Goal: Communication & Community: Ask a question

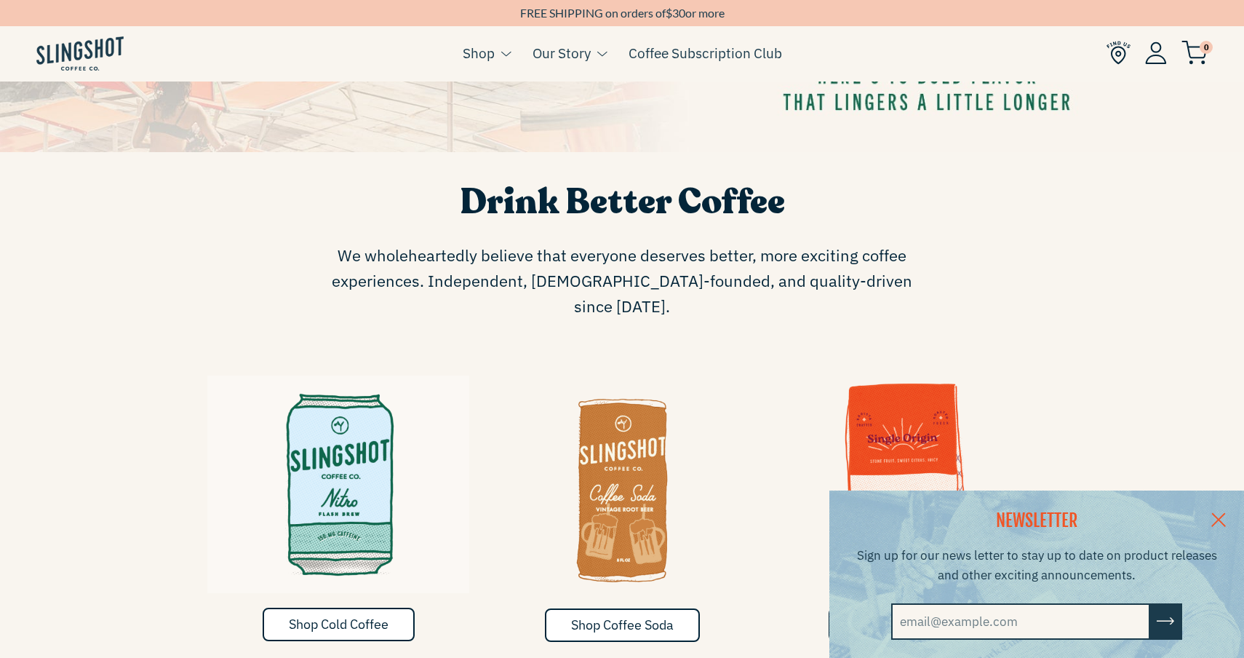
scroll to position [642, 0]
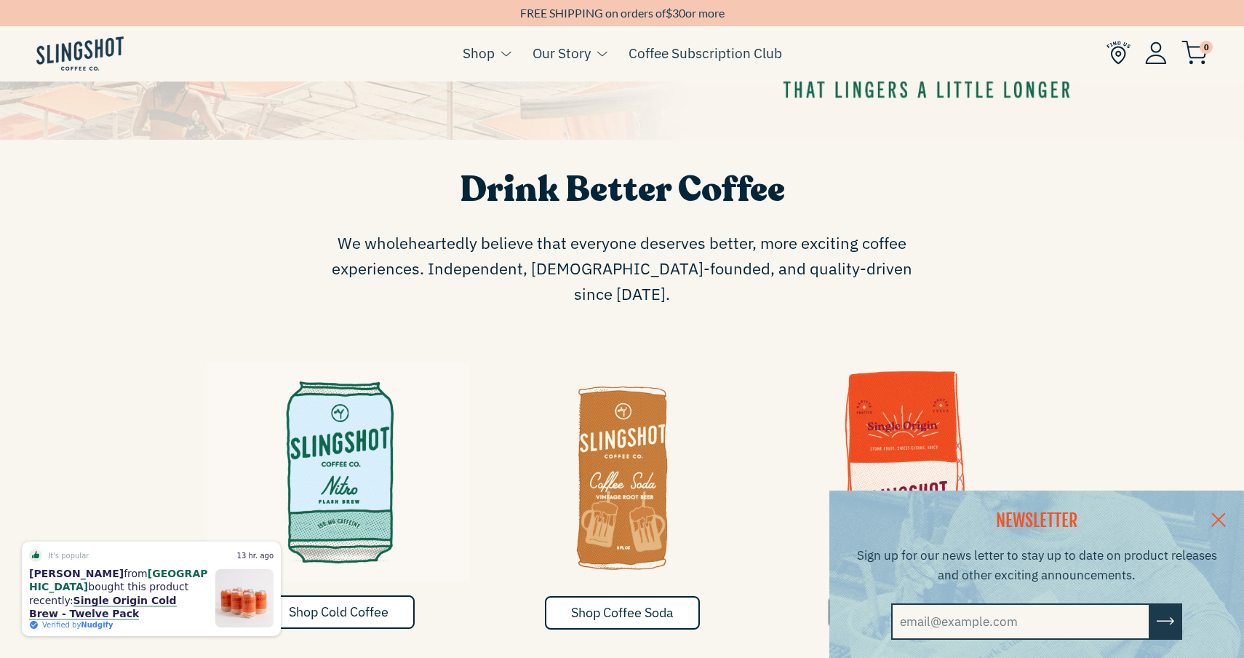
click at [1210, 524] on link at bounding box center [1219, 519] width 51 height 56
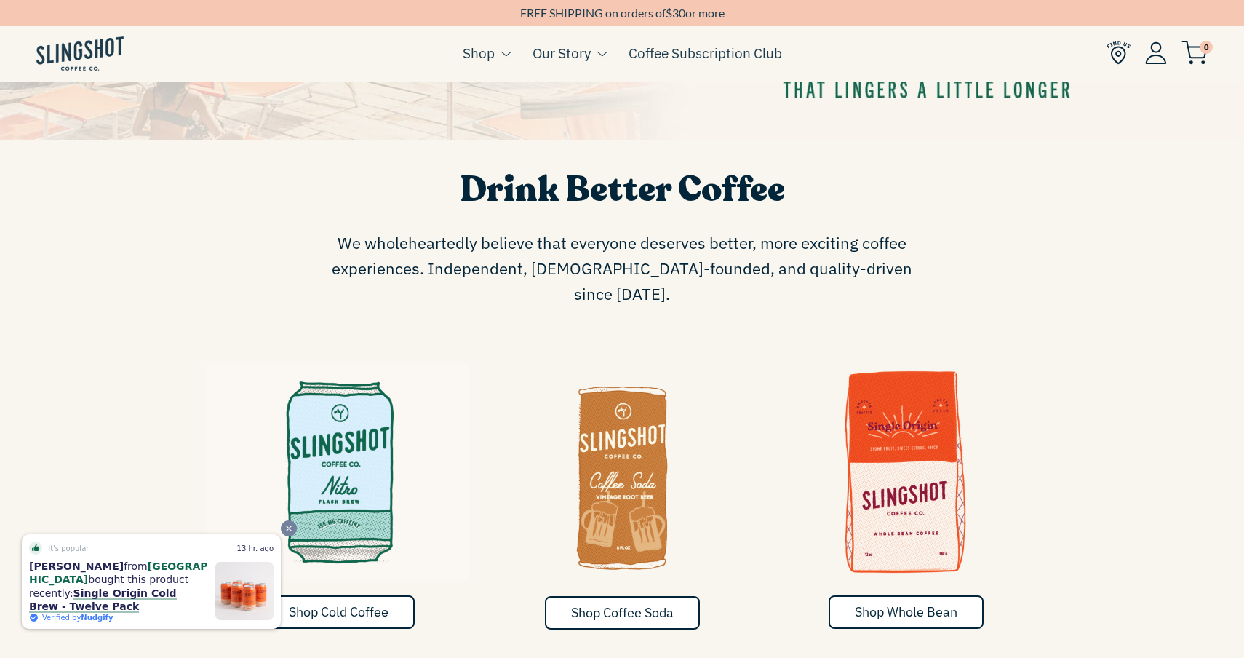
click at [287, 533] on icon "Close" at bounding box center [289, 528] width 10 height 10
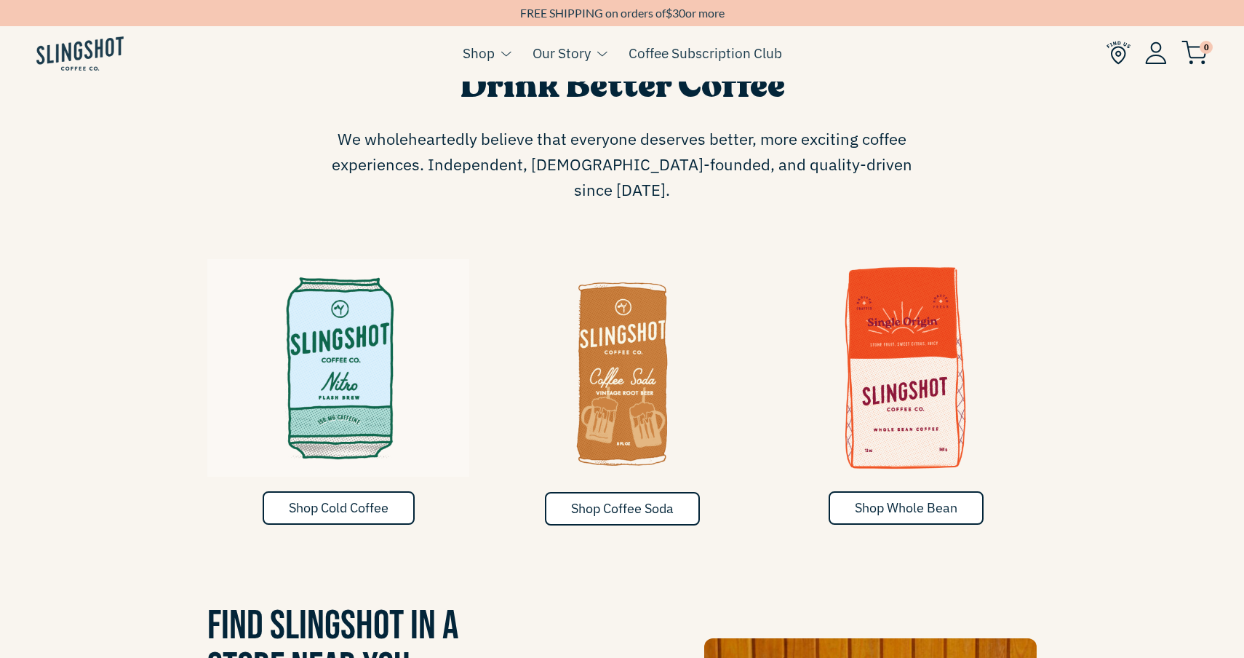
scroll to position [753, 0]
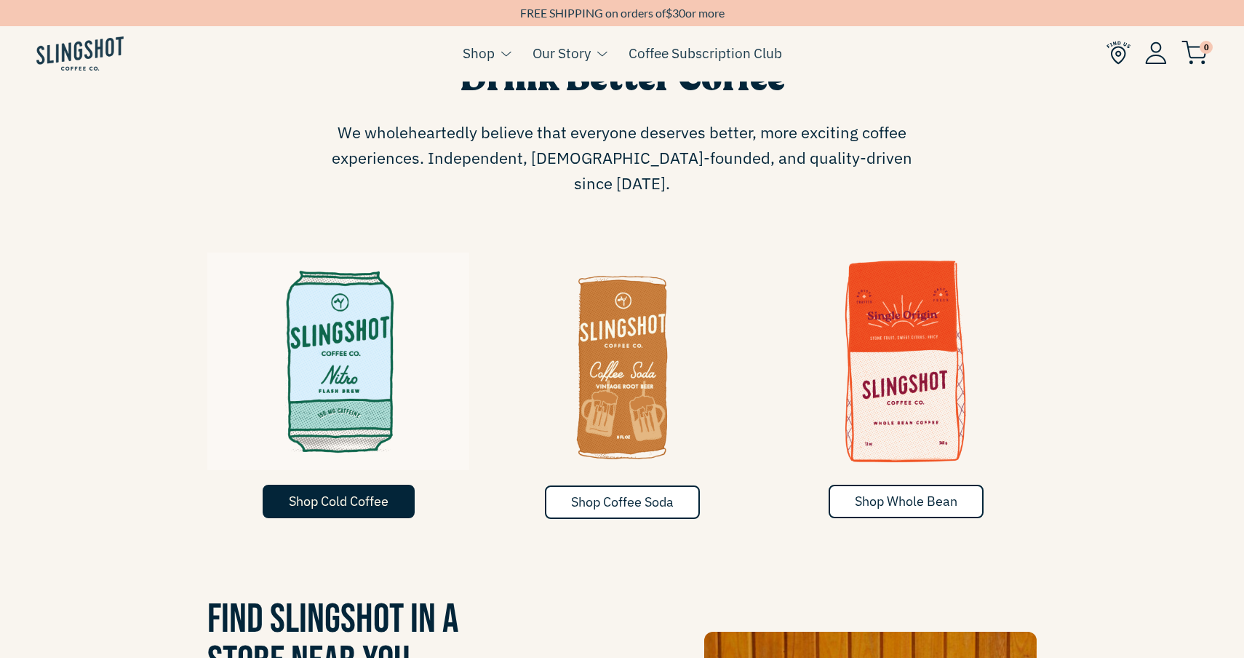
click at [361, 493] on span "Shop Cold Coffee" at bounding box center [339, 501] width 100 height 17
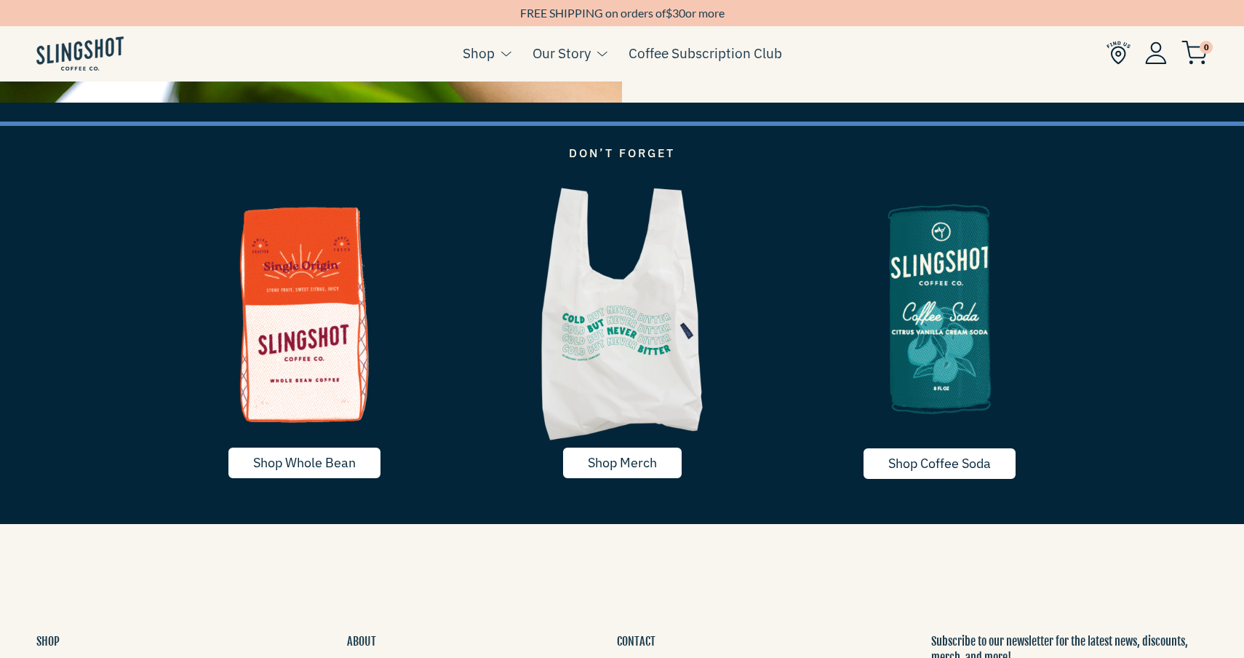
scroll to position [2728, 0]
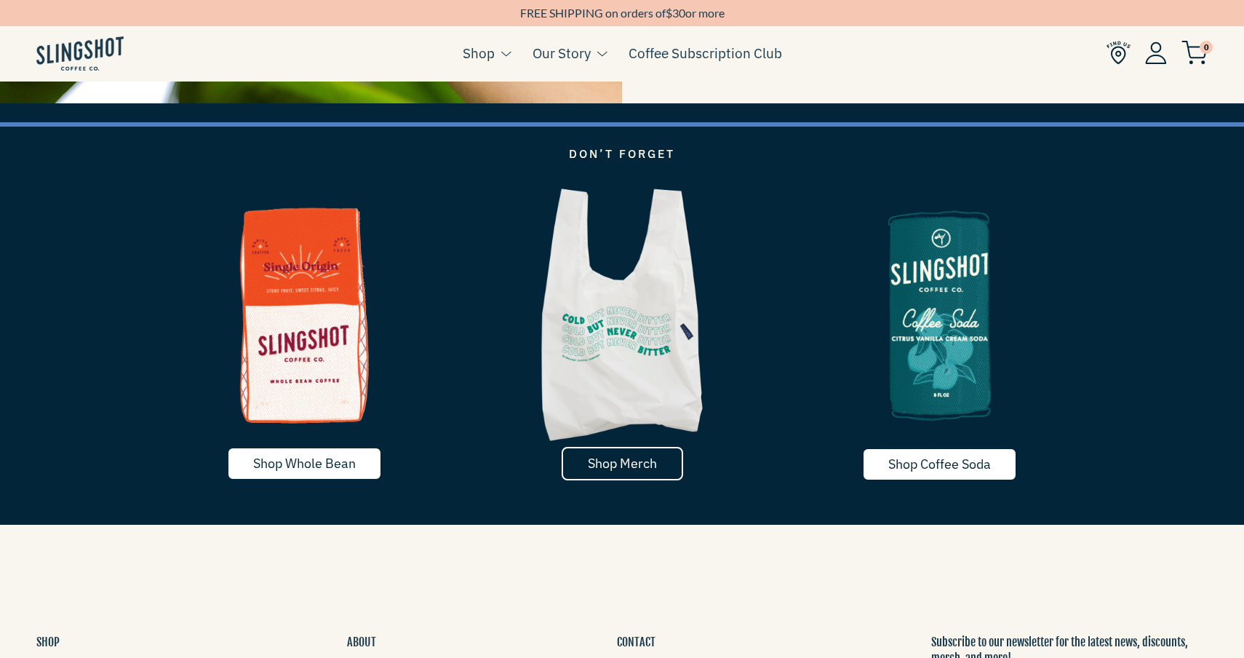
click at [616, 465] on span "Shop Merch" at bounding box center [622, 463] width 69 height 17
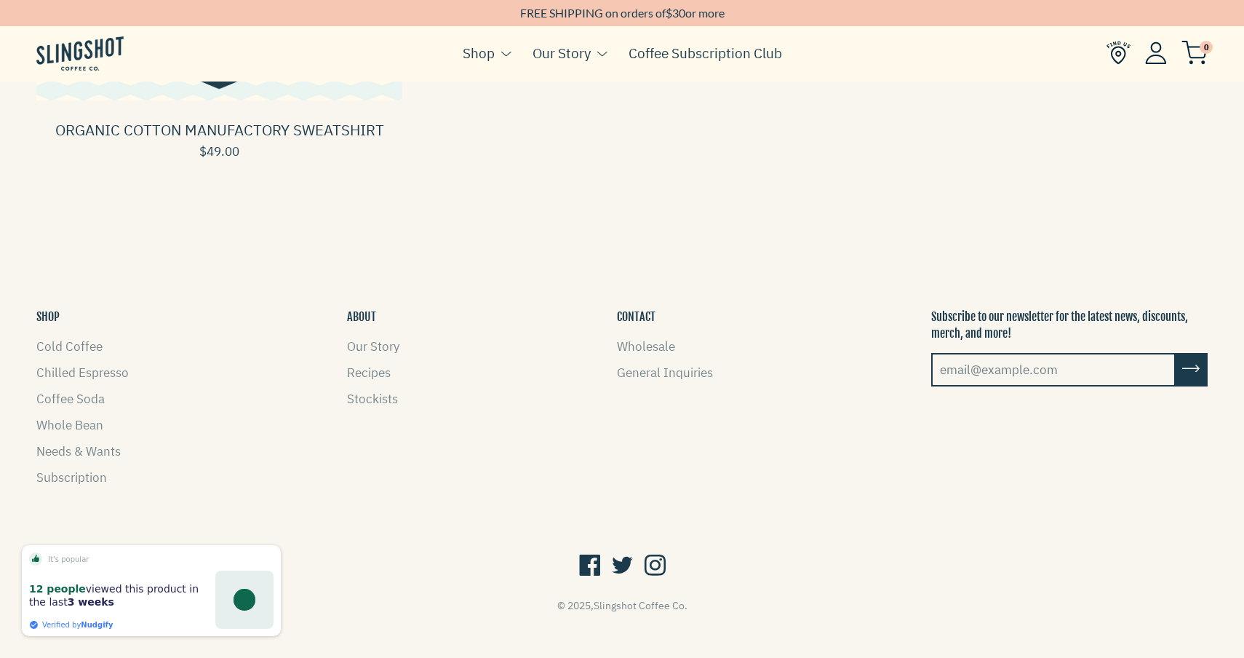
scroll to position [517, 0]
click at [287, 537] on span "Close" at bounding box center [289, 532] width 16 height 16
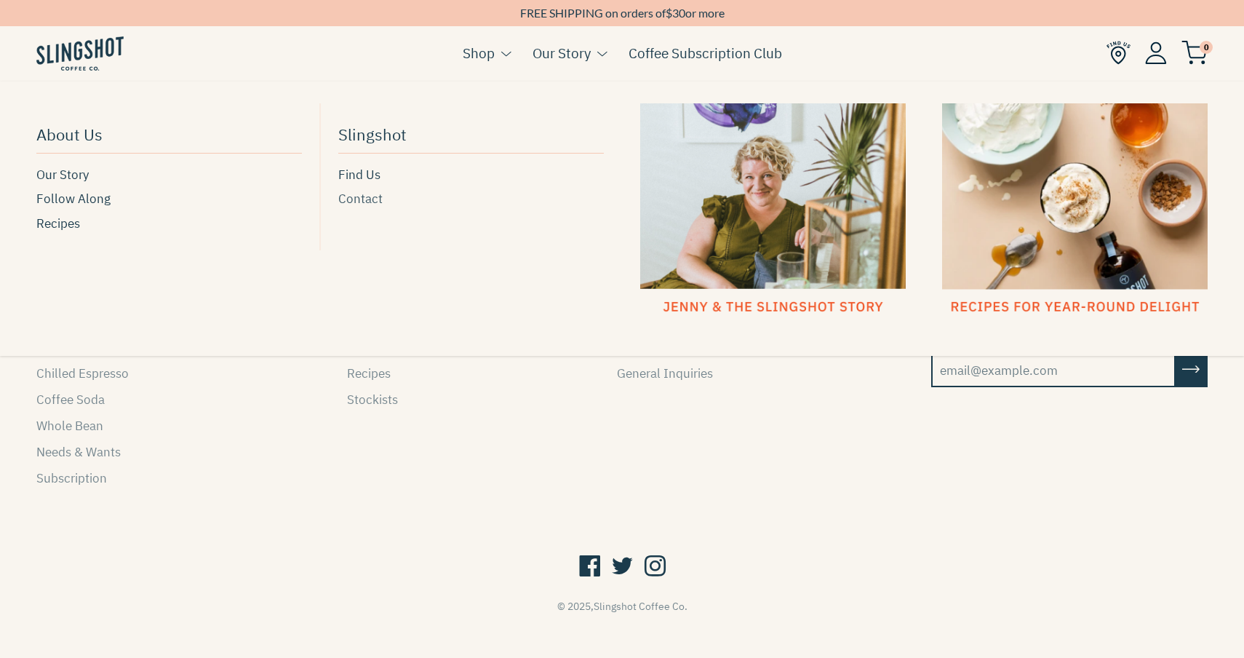
click at [364, 202] on span "Contact" at bounding box center [360, 199] width 44 height 20
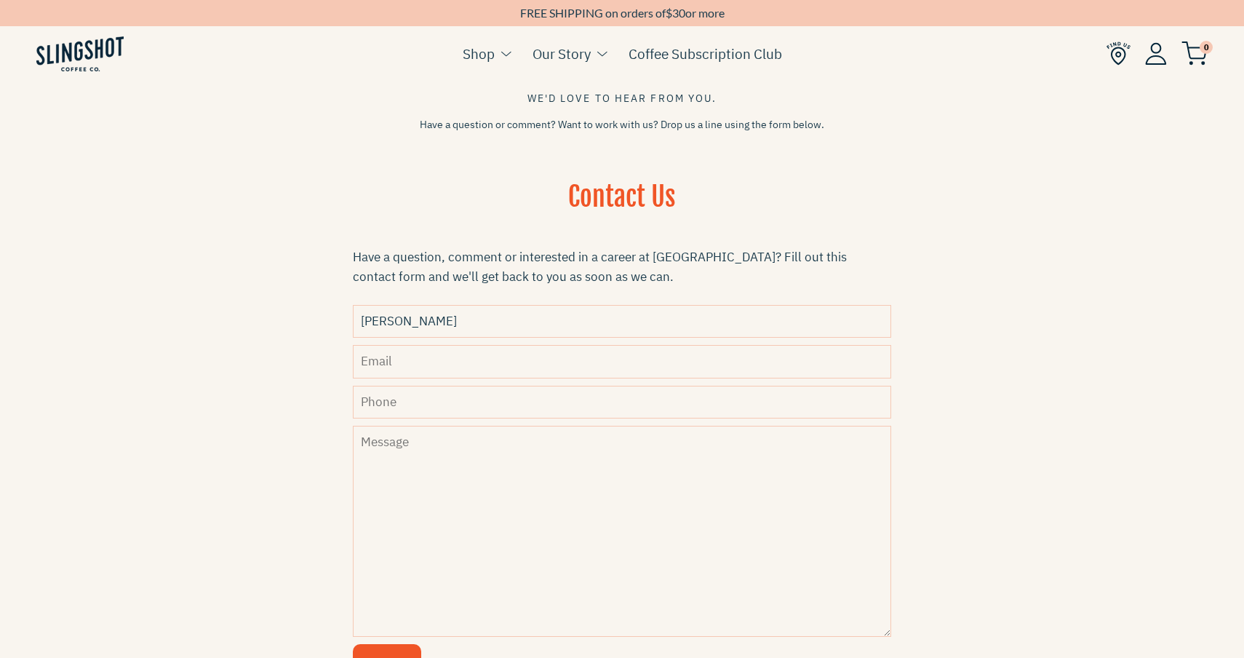
scroll to position [317, 0]
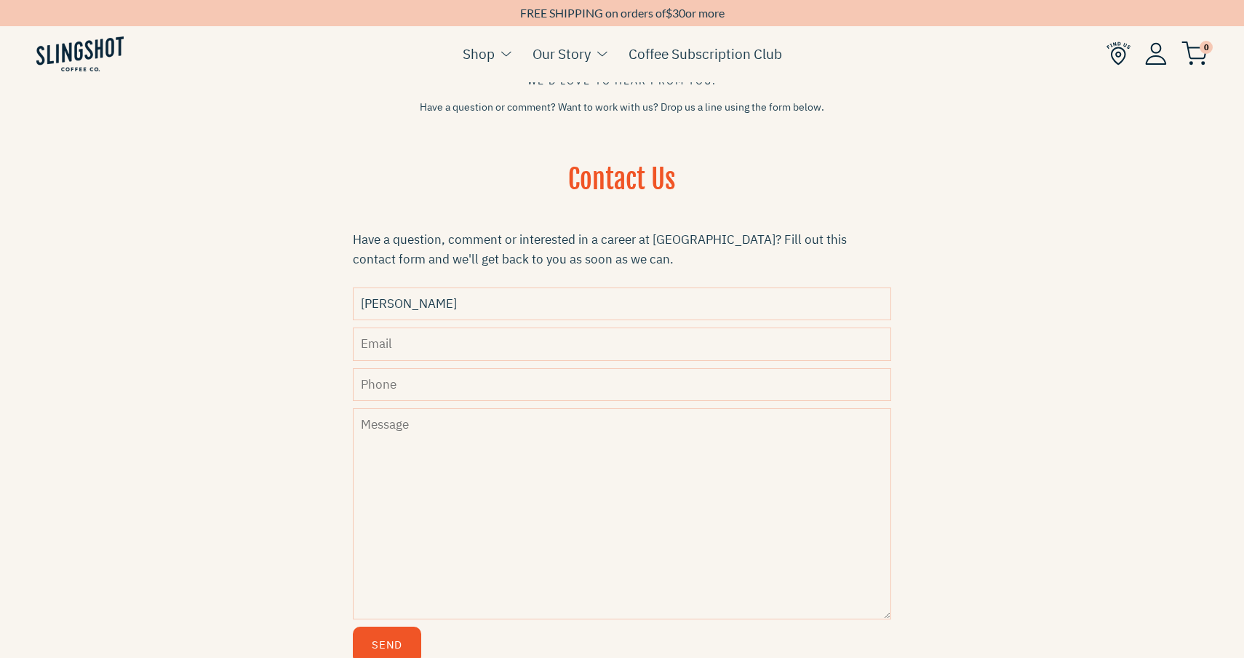
type input "Bryson"
type input "Bnhelton@ncsu.edu"
click at [461, 304] on input "Bryson" at bounding box center [622, 303] width 539 height 33
type input "Bryson Helton"
type input "3368947667"
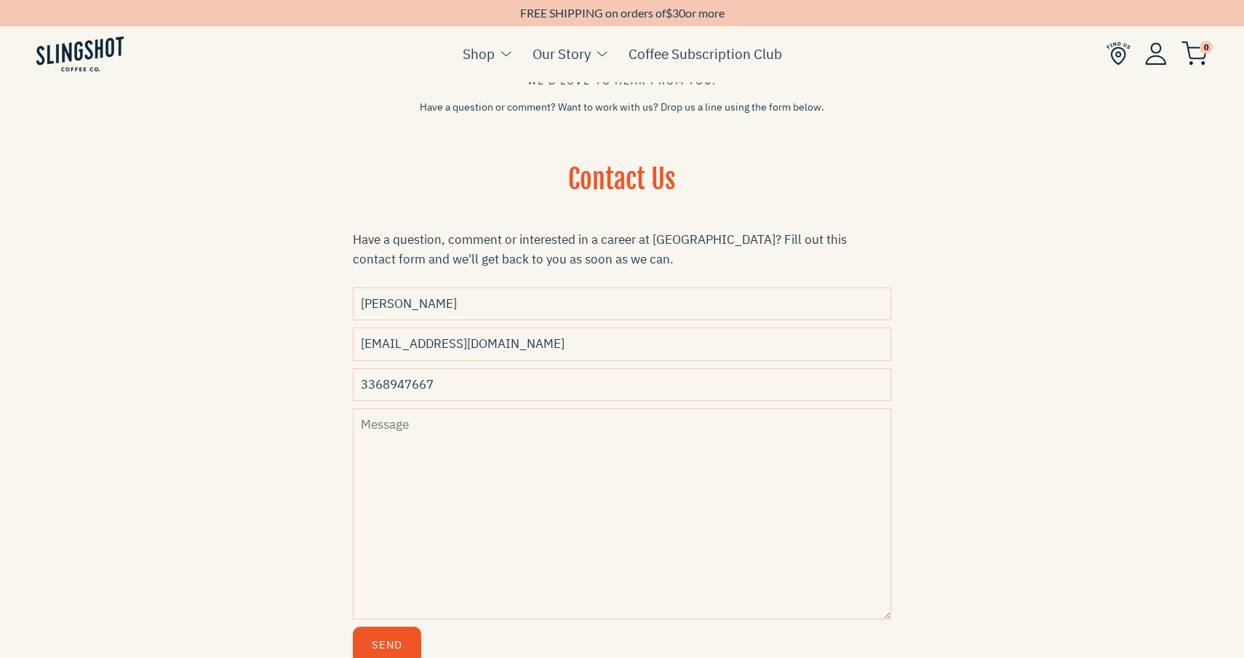
click at [410, 447] on textarea "Message" at bounding box center [622, 513] width 539 height 211
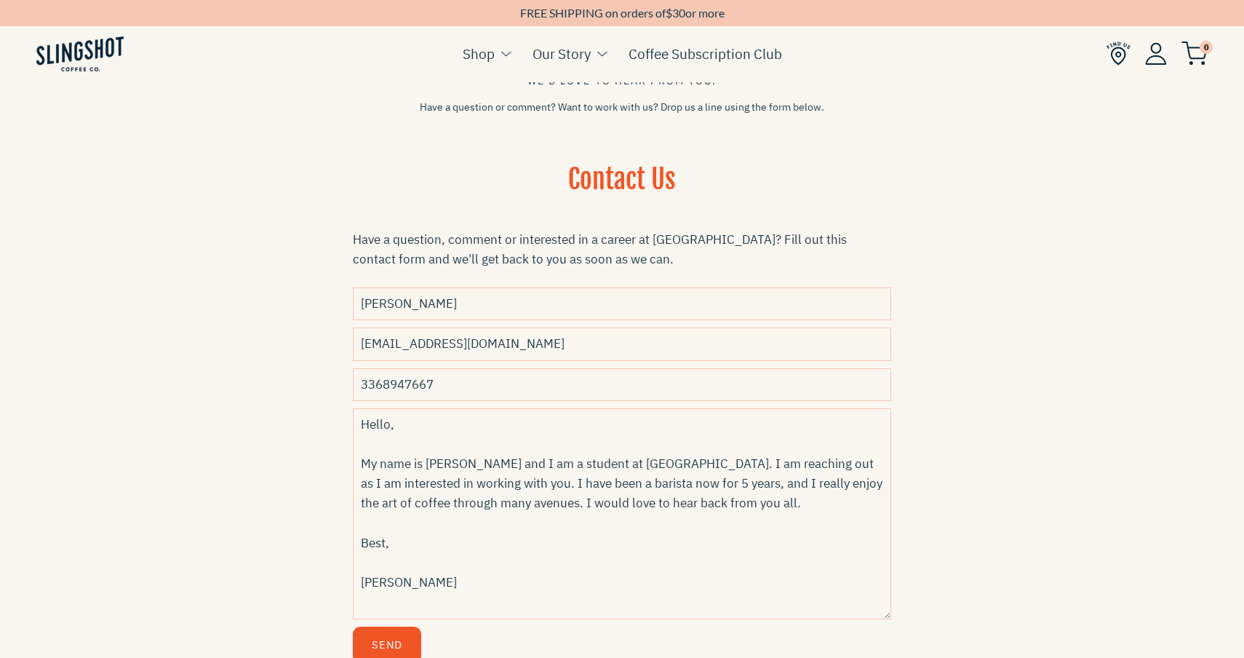
click at [544, 502] on textarea "Hello, My name is Bryson Helton and I am a student at NC State. I am reaching o…" at bounding box center [622, 513] width 539 height 211
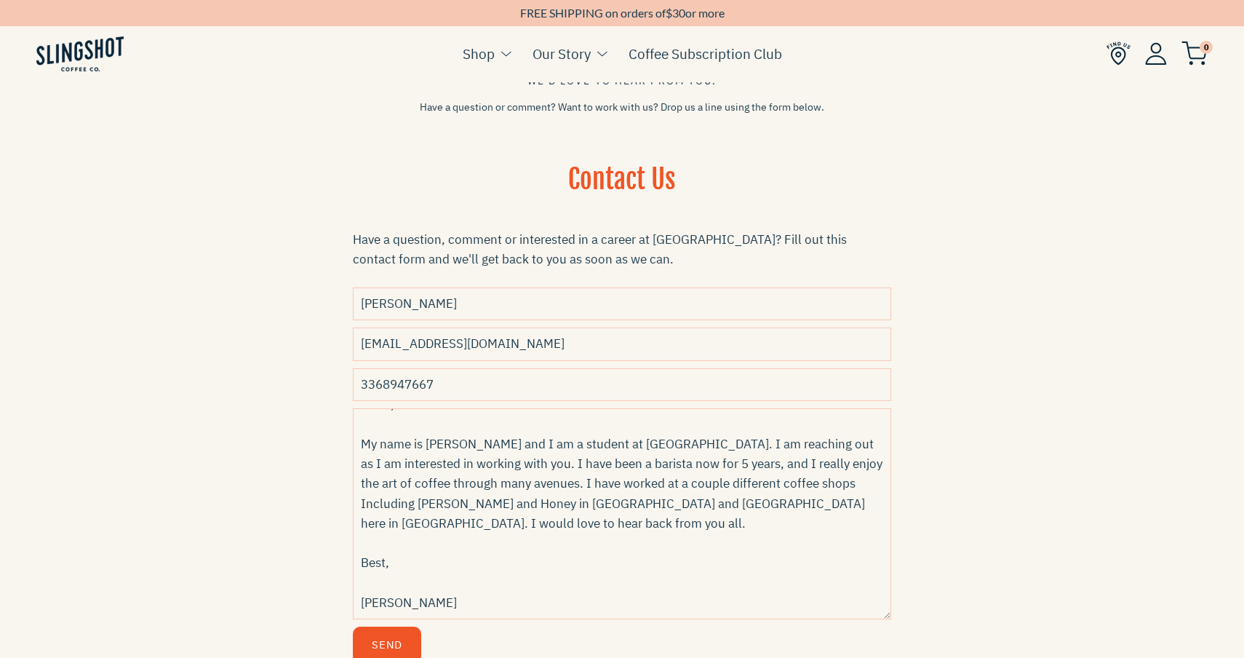
scroll to position [20, 0]
type textarea "Hello, My name is Bryson Helton and I am a student at NC State. I am reaching o…"
click at [390, 637] on button "Send" at bounding box center [387, 645] width 68 height 37
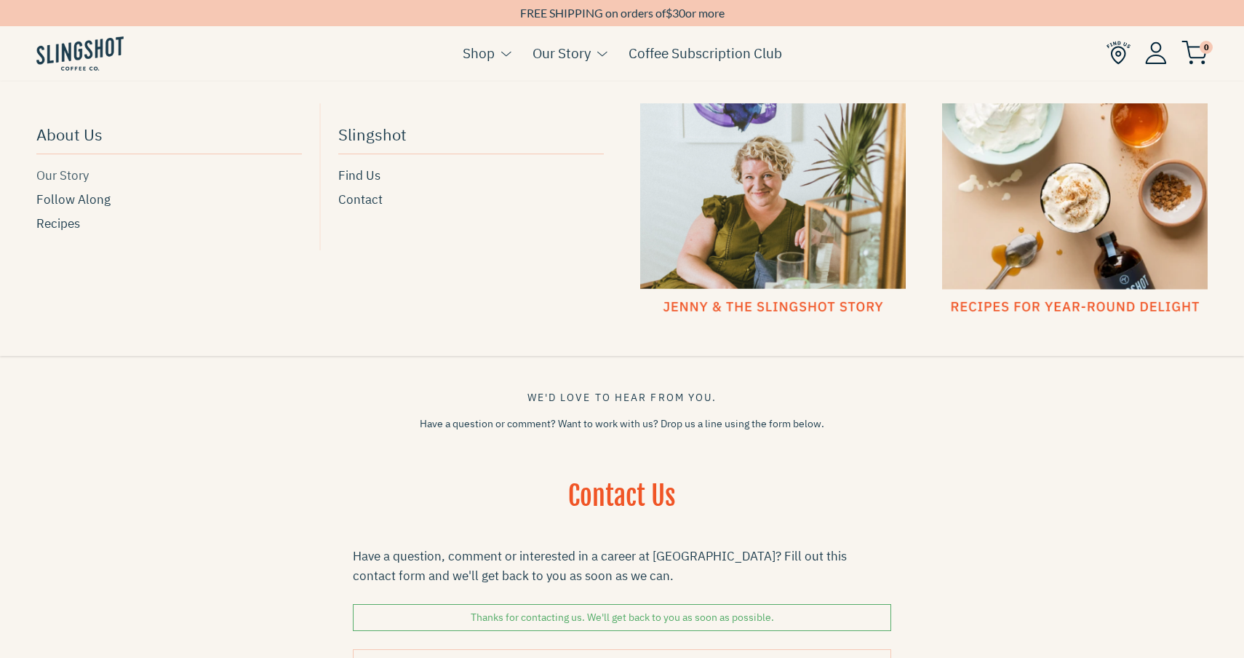
click at [59, 177] on span "Our Story" at bounding box center [62, 176] width 52 height 20
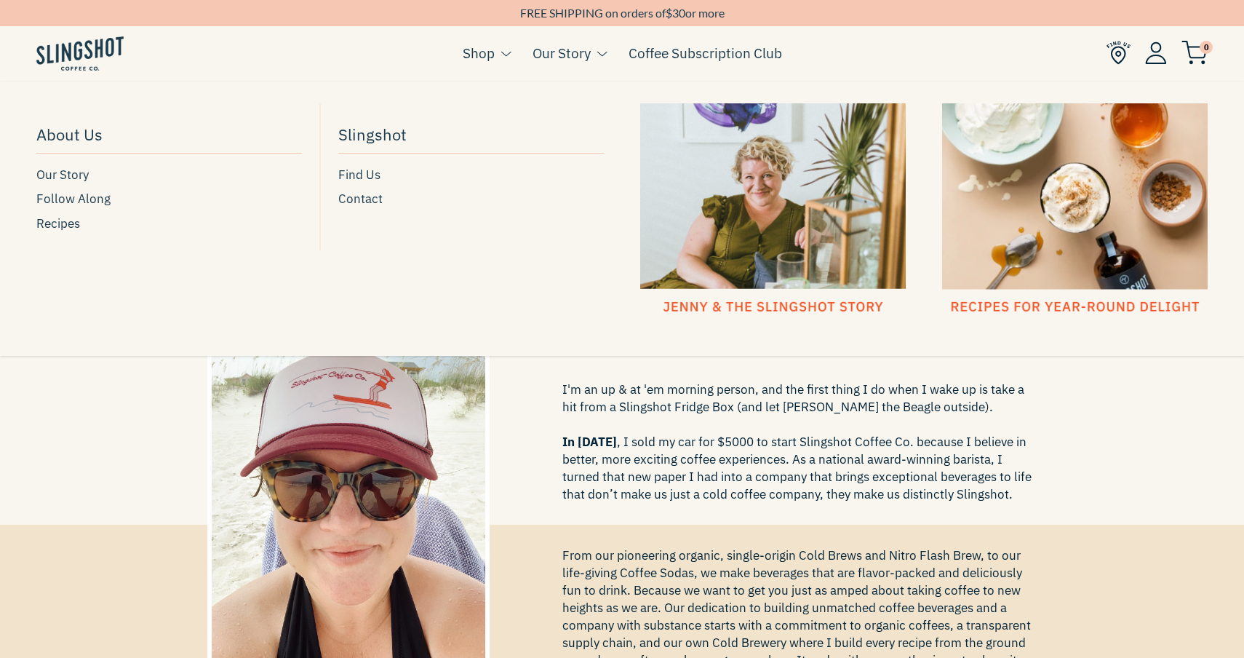
click at [1040, 236] on div at bounding box center [1075, 209] width 266 height 213
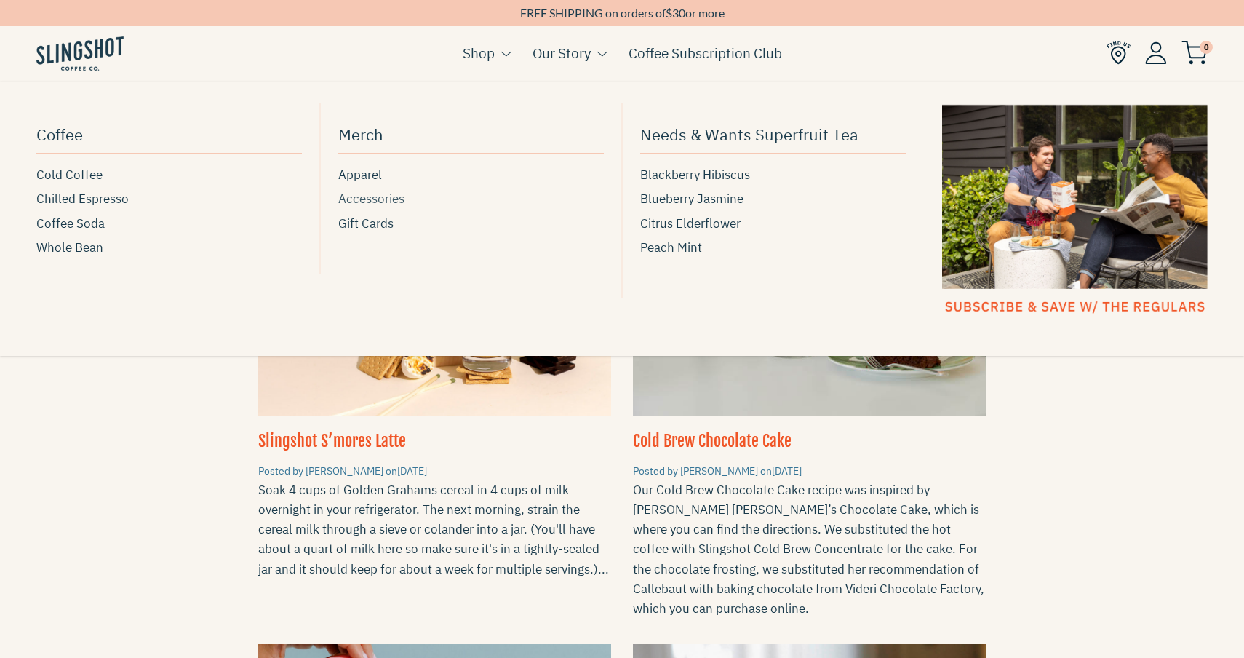
click at [359, 199] on span "Accessories" at bounding box center [371, 199] width 66 height 20
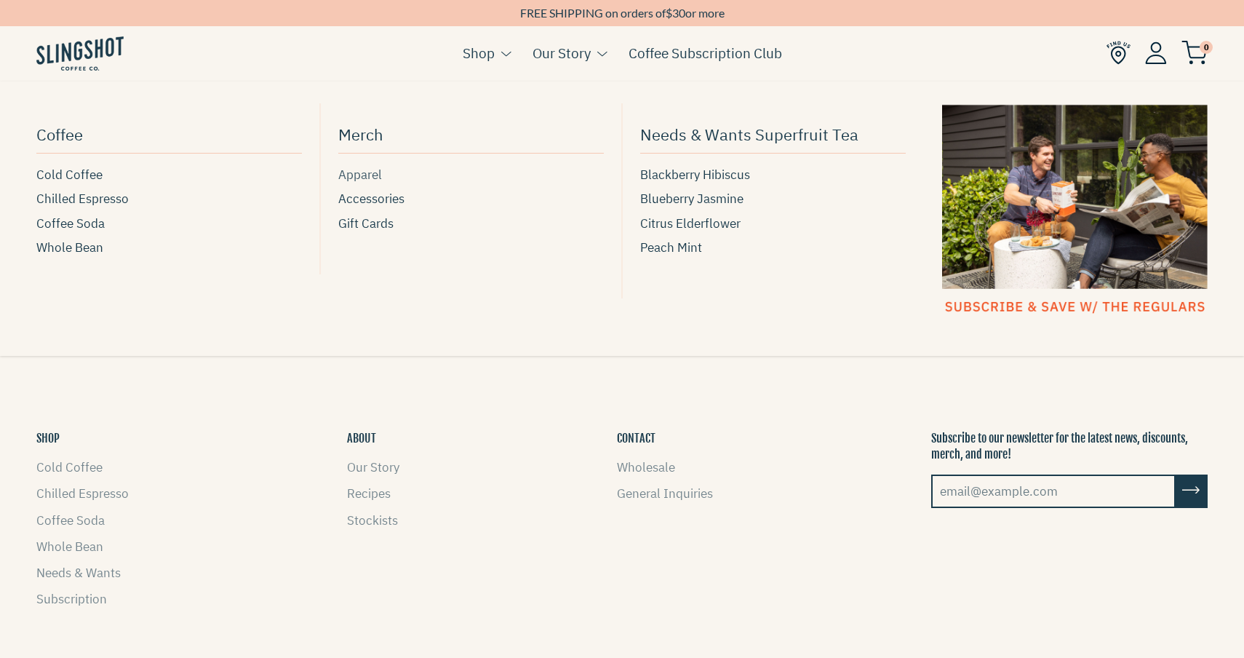
click at [368, 178] on span "Apparel" at bounding box center [360, 175] width 44 height 20
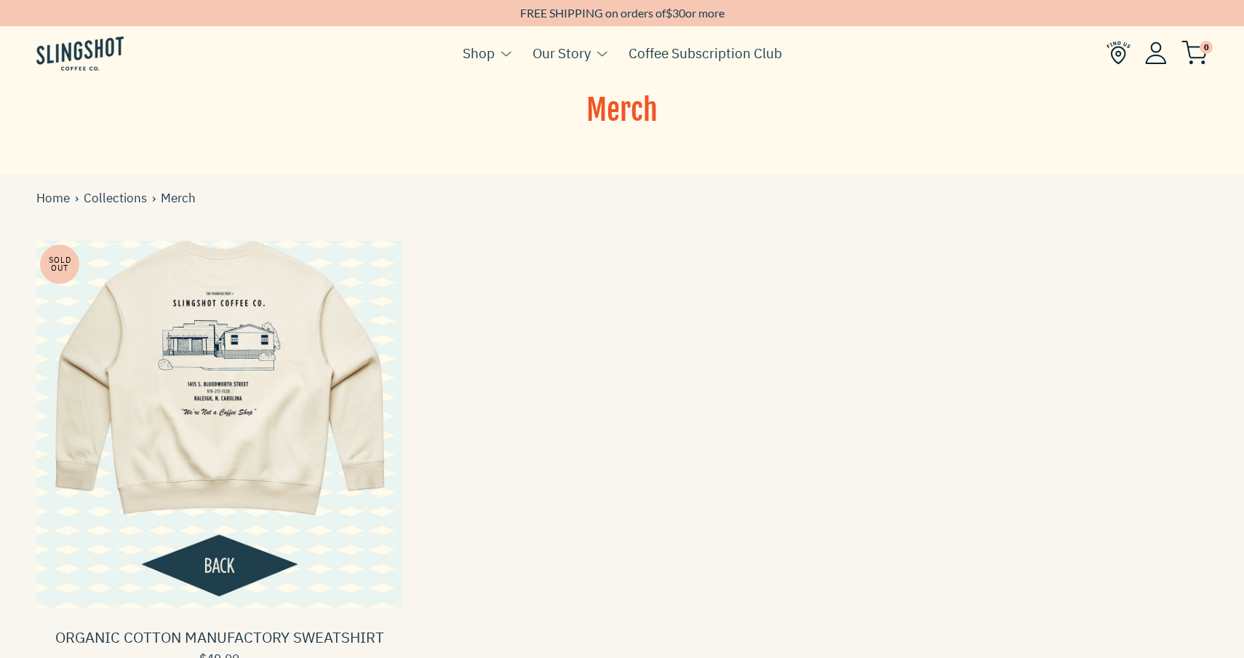
scroll to position [12, 0]
click at [672, 58] on link "Coffee Subscription Club" at bounding box center [706, 53] width 154 height 22
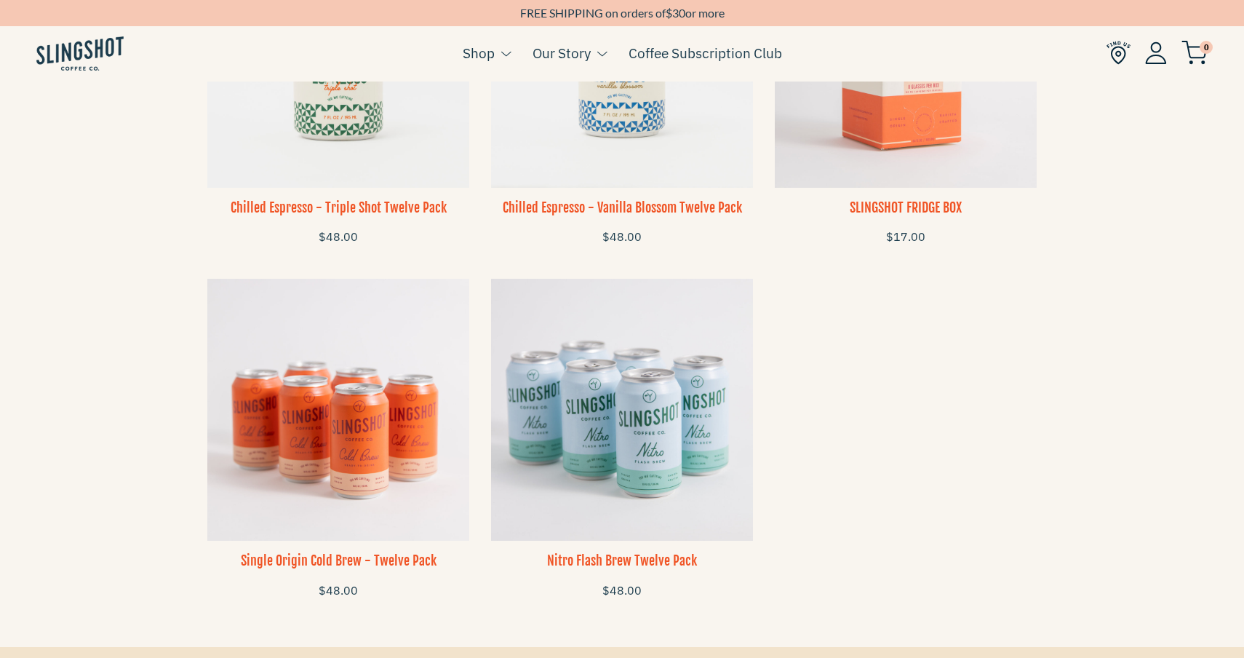
scroll to position [1178, 0]
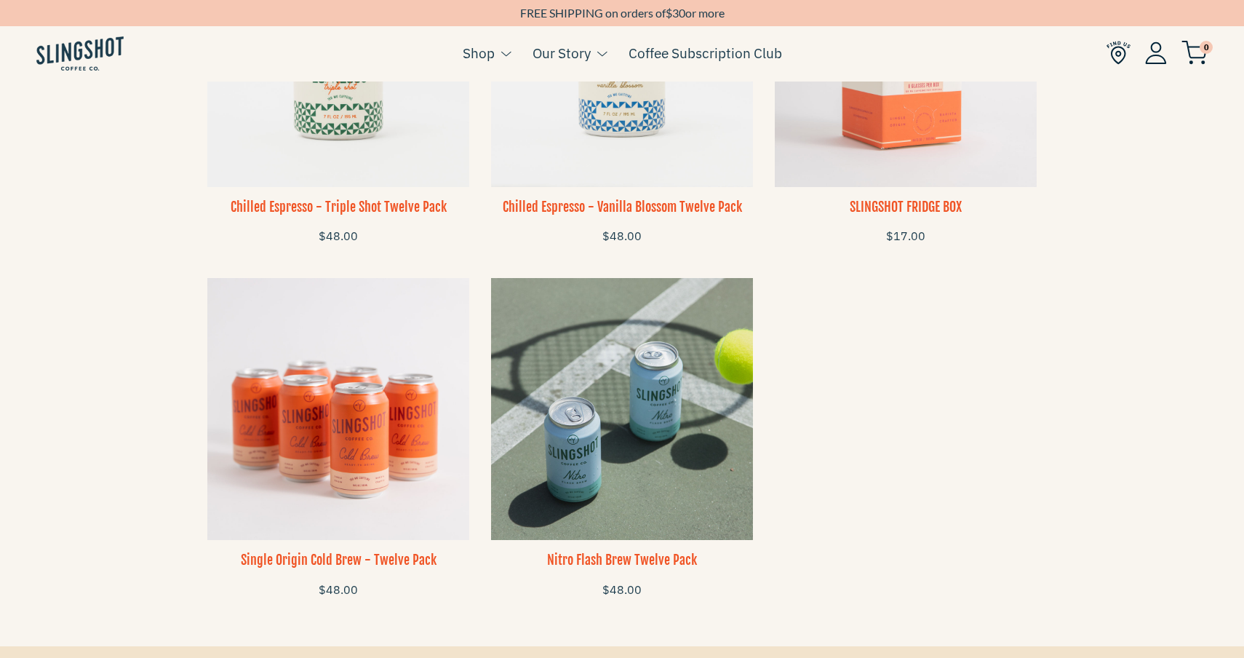
click at [645, 475] on img at bounding box center [622, 409] width 262 height 262
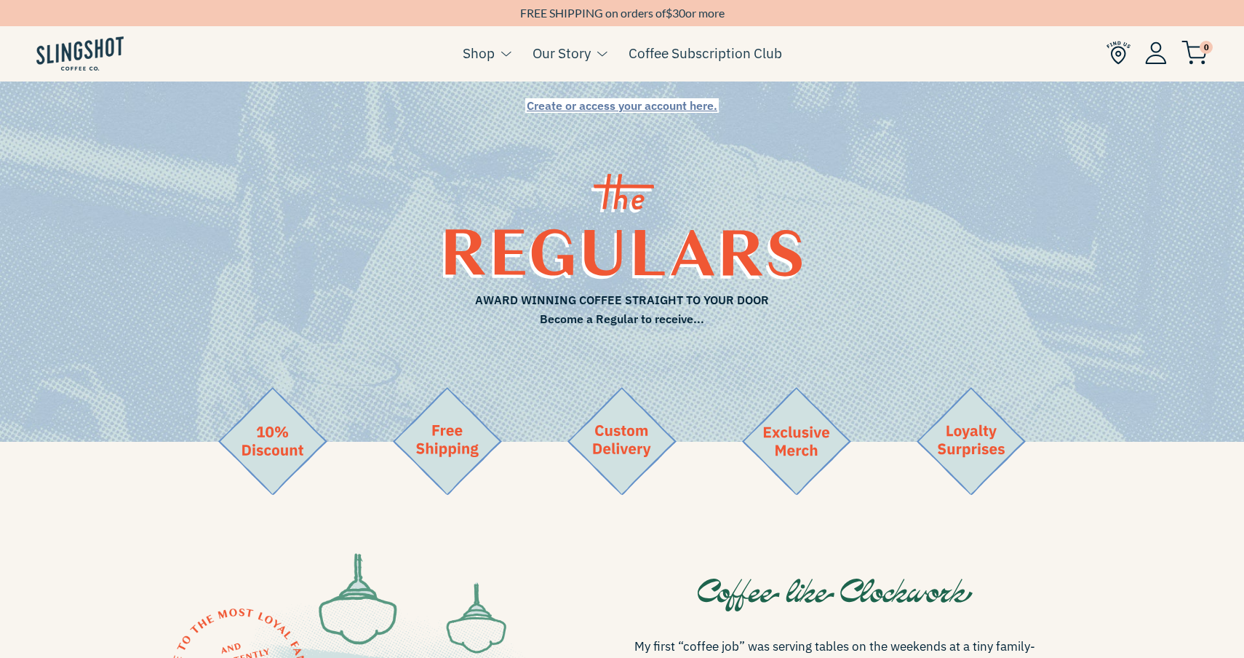
scroll to position [0, 0]
click at [682, 104] on span "Create or access your account here." at bounding box center [622, 105] width 191 height 15
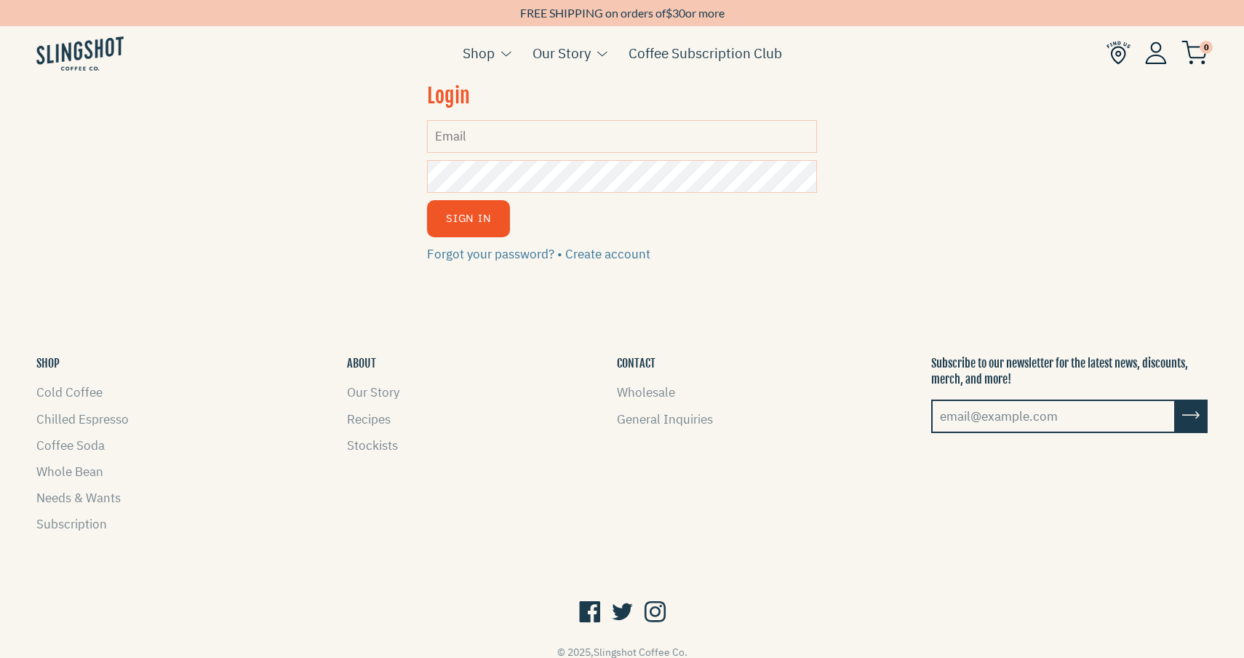
click at [622, 261] on div "Forgot your password? • Create account" at bounding box center [622, 255] width 391 height 20
click at [620, 253] on link "Create account" at bounding box center [607, 254] width 85 height 16
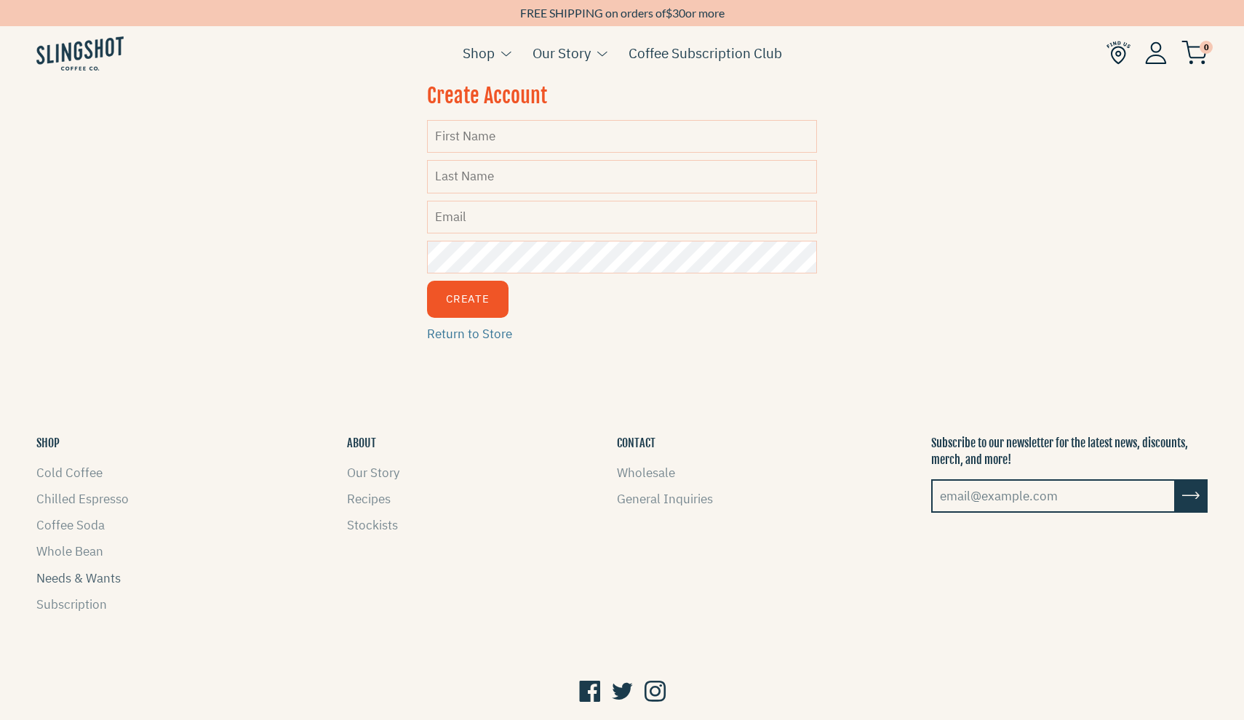
click at [79, 575] on link "Needs & Wants" at bounding box center [78, 579] width 84 height 16
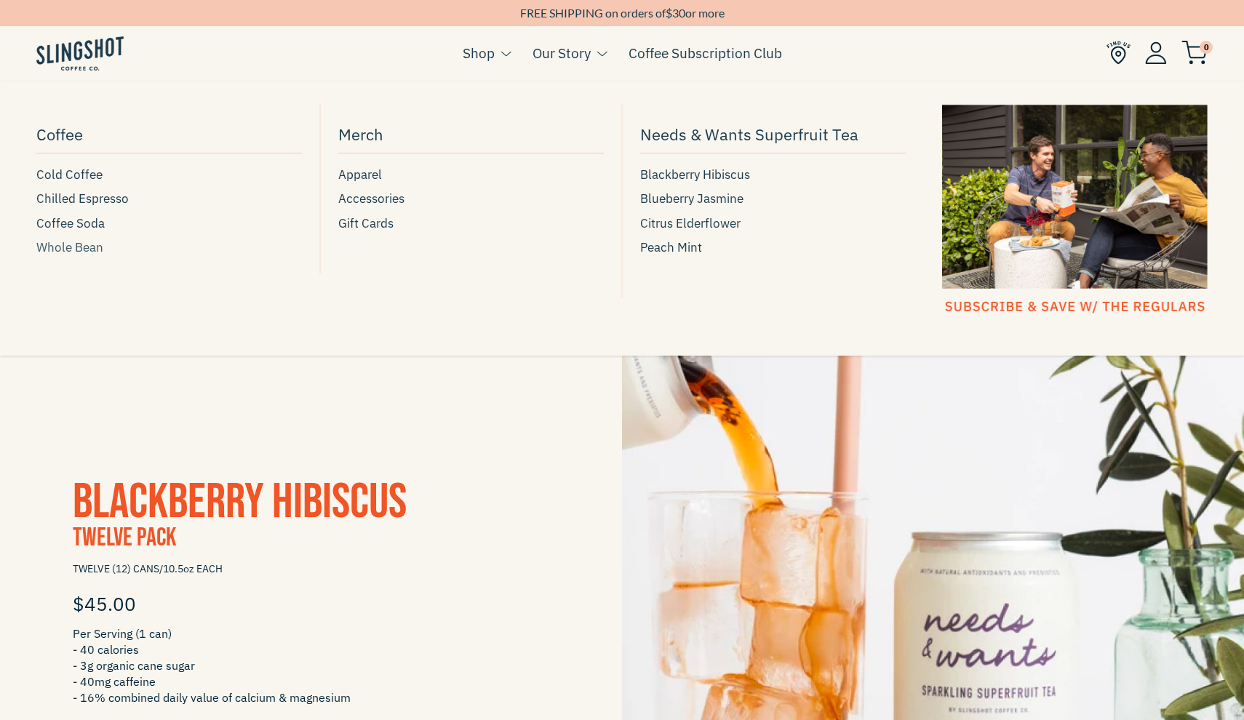
click at [63, 238] on span "Whole Bean" at bounding box center [69, 248] width 67 height 20
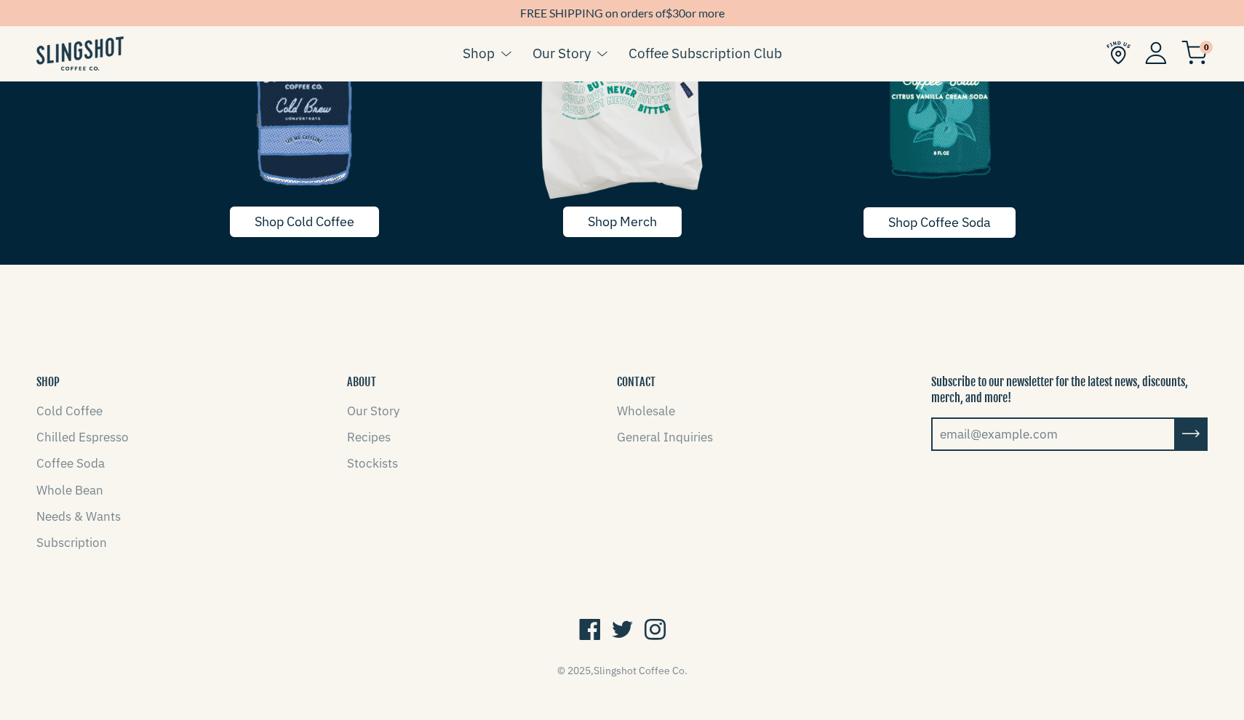
scroll to position [2325, 0]
click at [369, 463] on link "Stockists" at bounding box center [372, 464] width 51 height 16
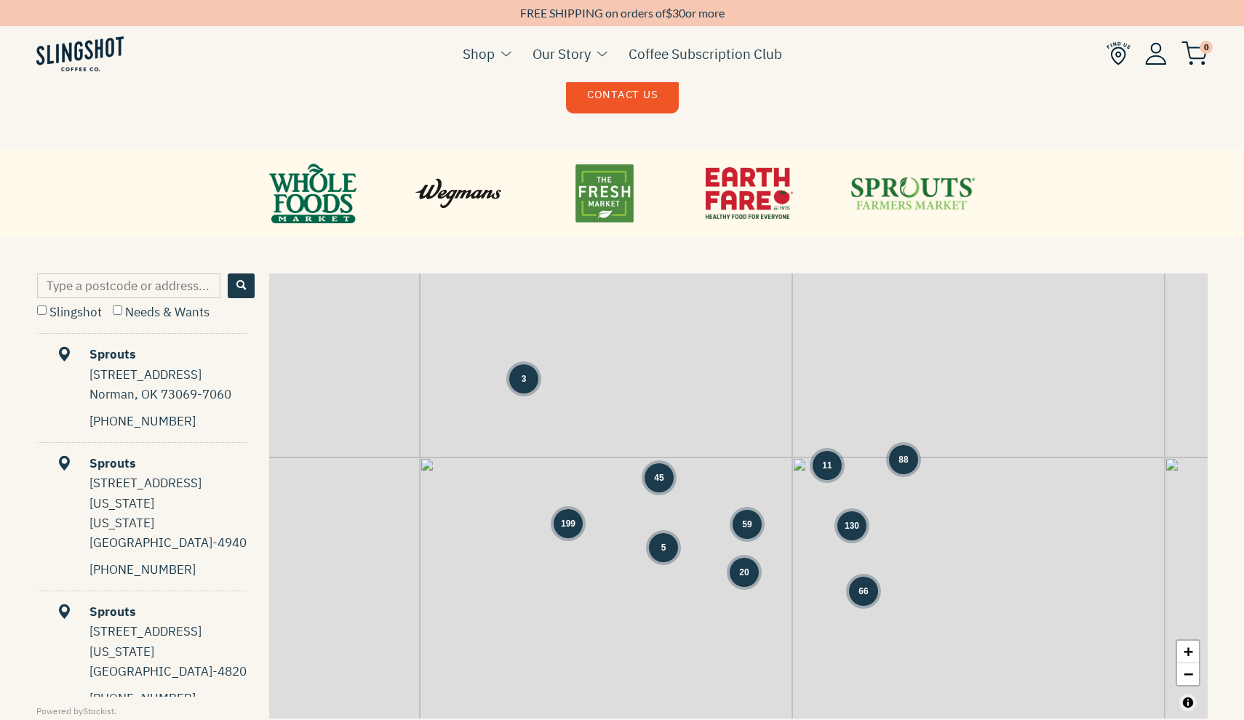
scroll to position [544, 0]
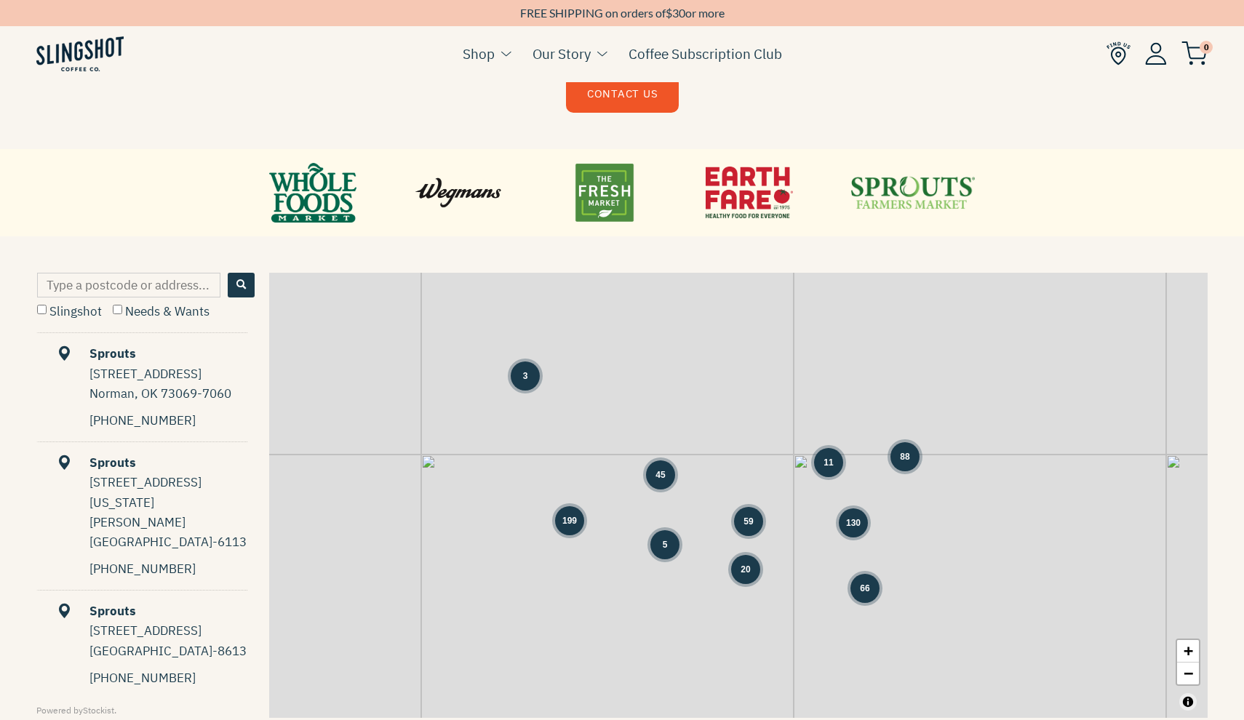
click at [857, 523] on span "130" at bounding box center [853, 523] width 15 height 13
